Goal: Information Seeking & Learning: Obtain resource

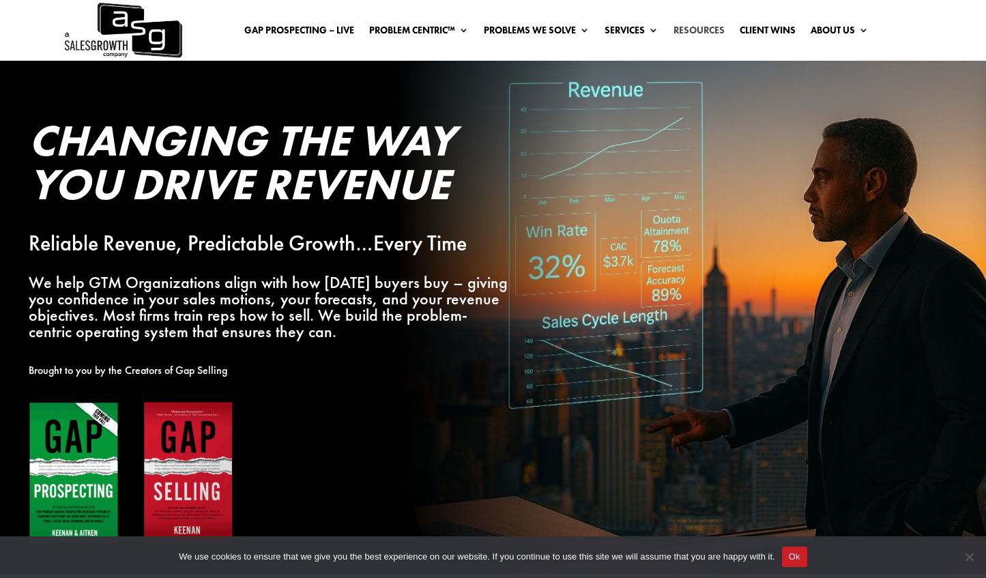
click at [686, 31] on link "Resources" at bounding box center [698, 32] width 51 height 15
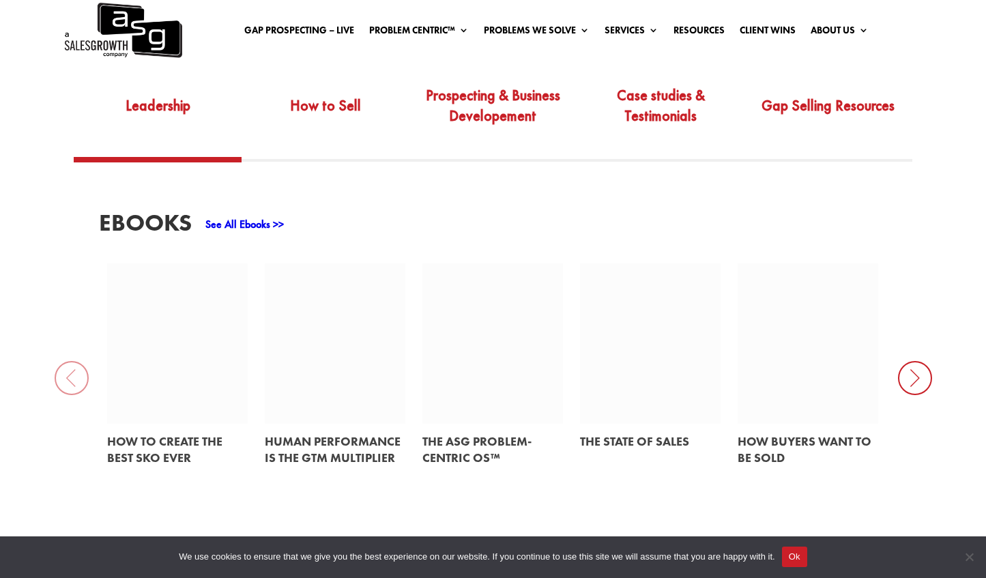
scroll to position [523, 0]
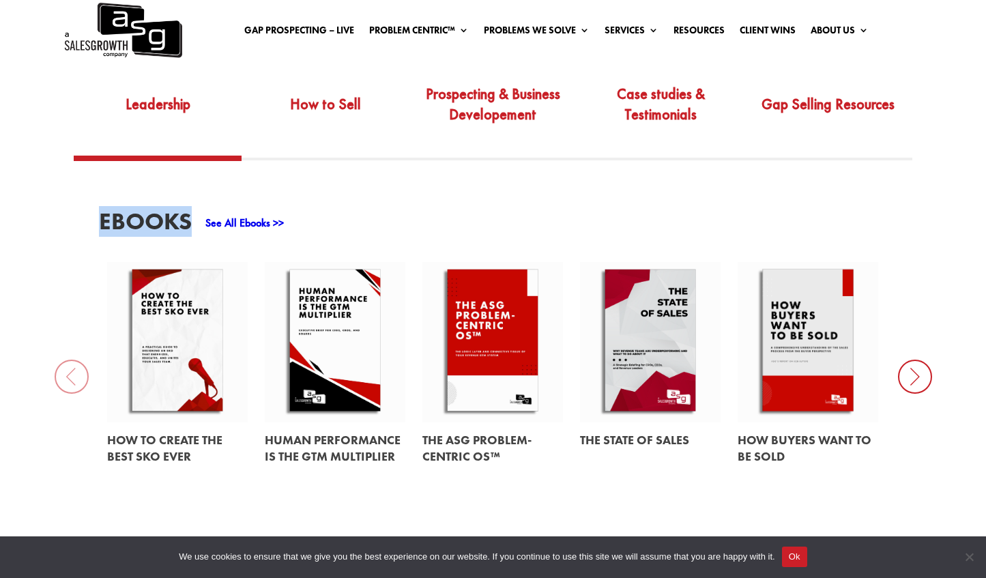
drag, startPoint x: 100, startPoint y: 205, endPoint x: 188, endPoint y: 207, distance: 88.0
click at [188, 209] on h3 "EBooks" at bounding box center [145, 224] width 93 height 31
click at [128, 209] on h3 "EBooks" at bounding box center [145, 224] width 93 height 31
click at [922, 371] on icon at bounding box center [915, 376] width 34 height 34
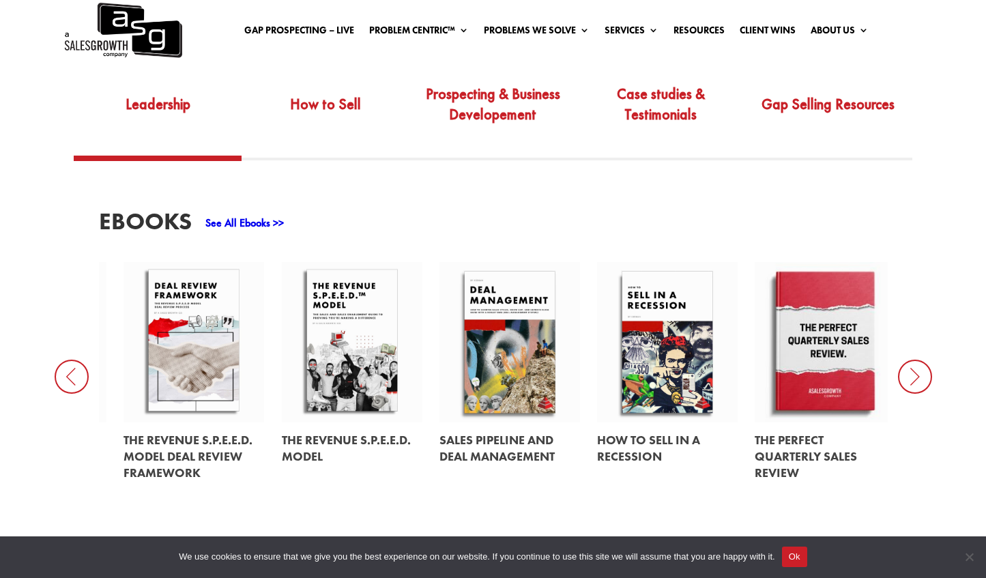
click at [912, 359] on icon at bounding box center [915, 376] width 34 height 34
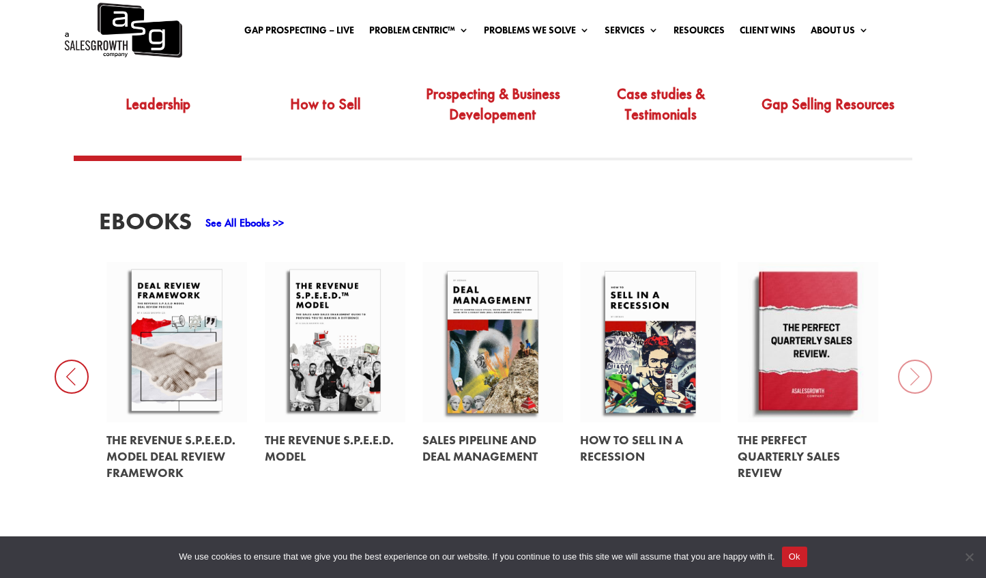
click at [67, 359] on icon at bounding box center [72, 376] width 34 height 34
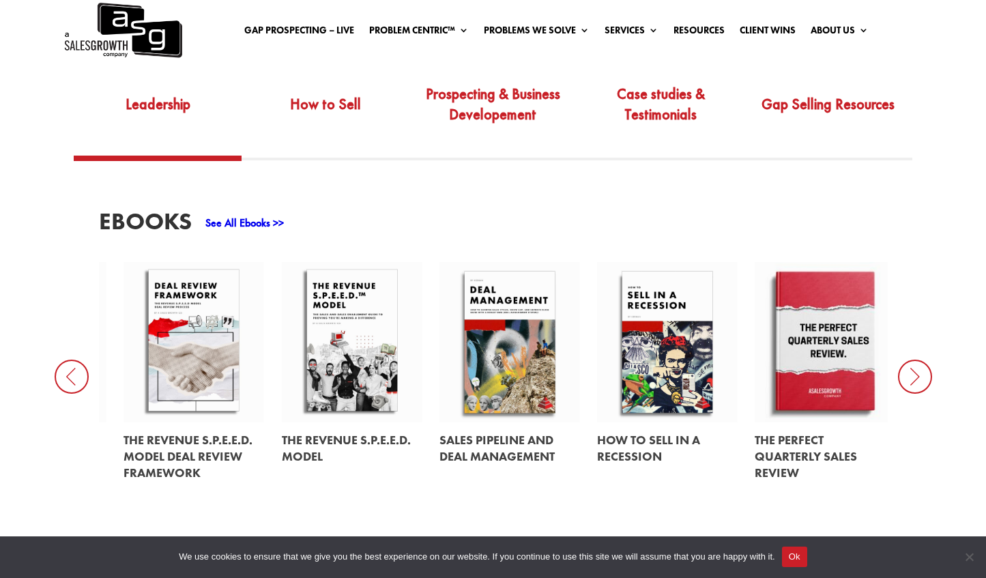
click at [76, 363] on icon at bounding box center [72, 376] width 34 height 34
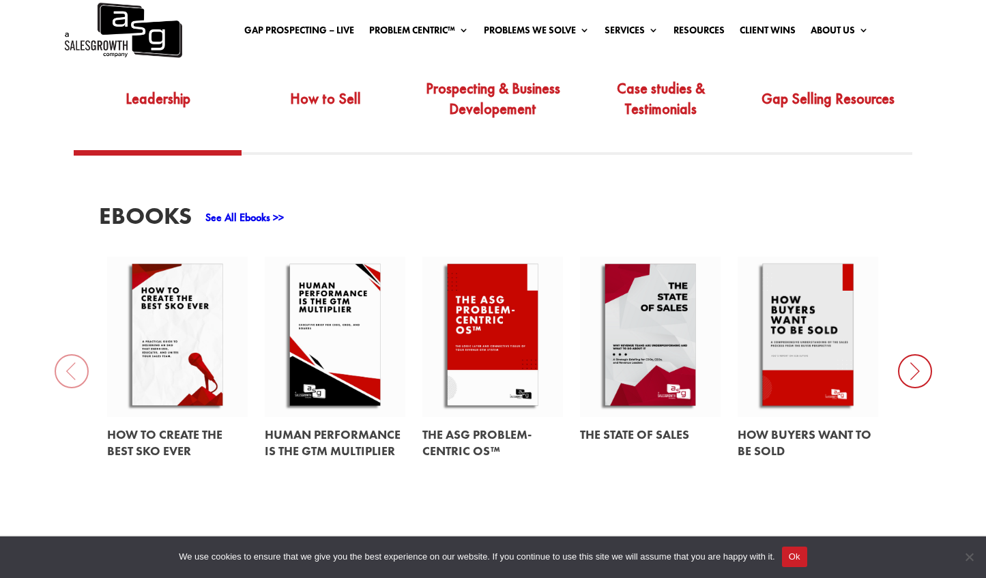
scroll to position [530, 0]
